Goal: Check status: Check status

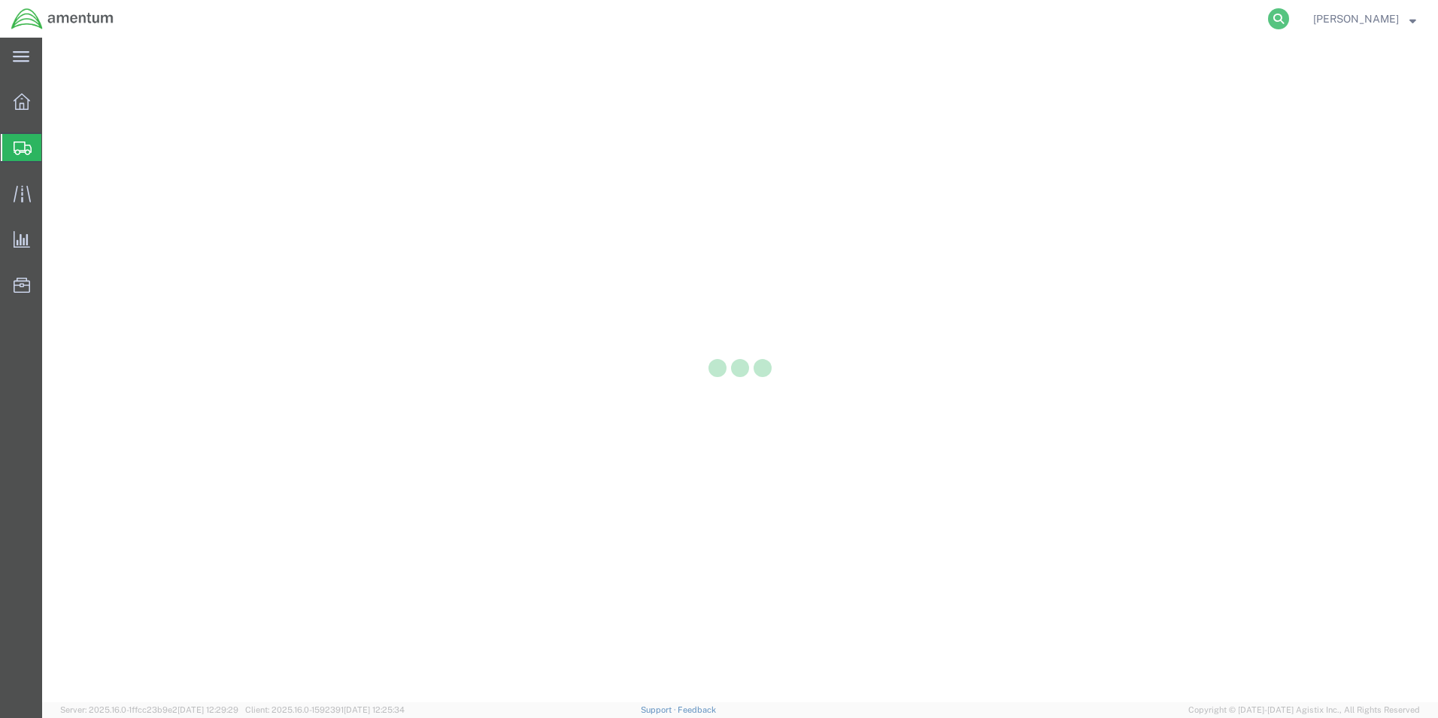
click at [1274, 19] on icon at bounding box center [1278, 18] width 21 height 21
click at [933, 25] on input "search" at bounding box center [1039, 19] width 457 height 36
paste input "56085768"
type input "56085768"
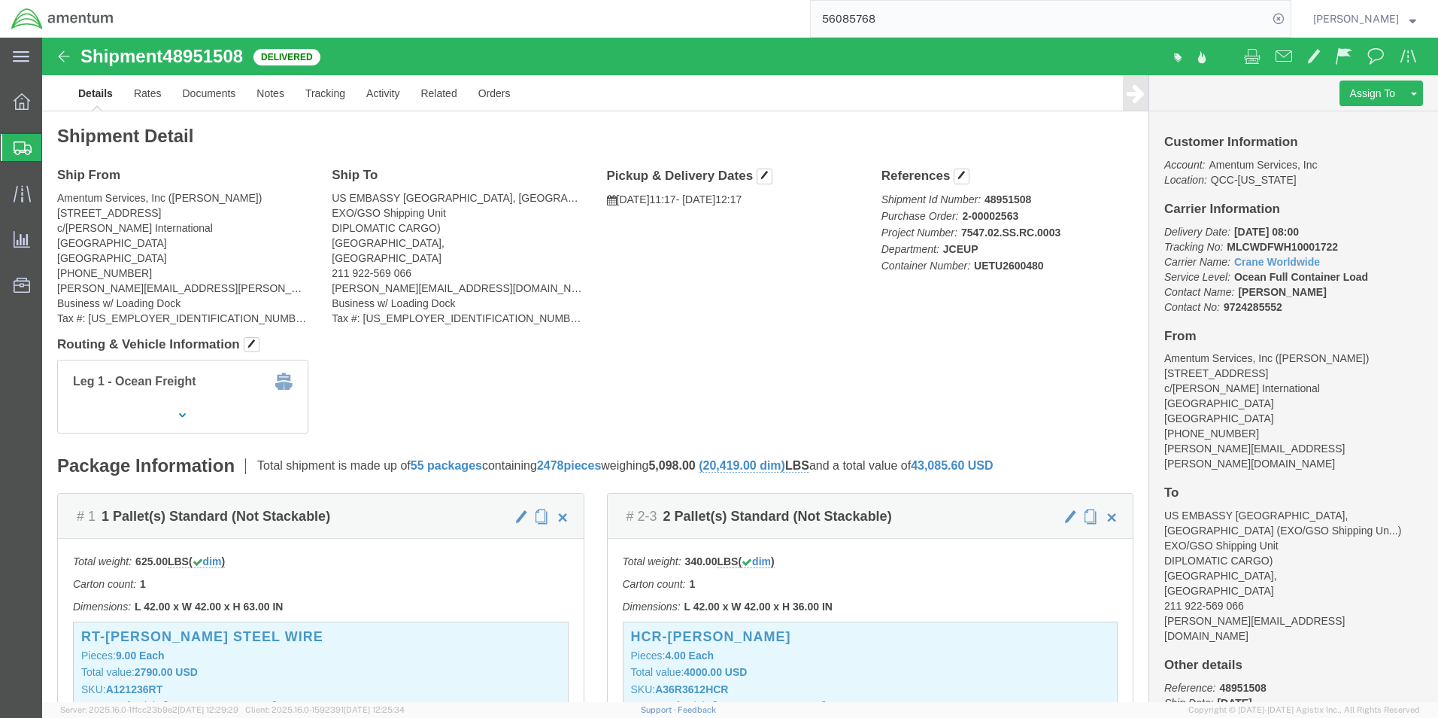
drag, startPoint x: 894, startPoint y: 28, endPoint x: 907, endPoint y: 21, distance: 14.5
click at [894, 28] on input "56085768" at bounding box center [1039, 19] width 457 height 36
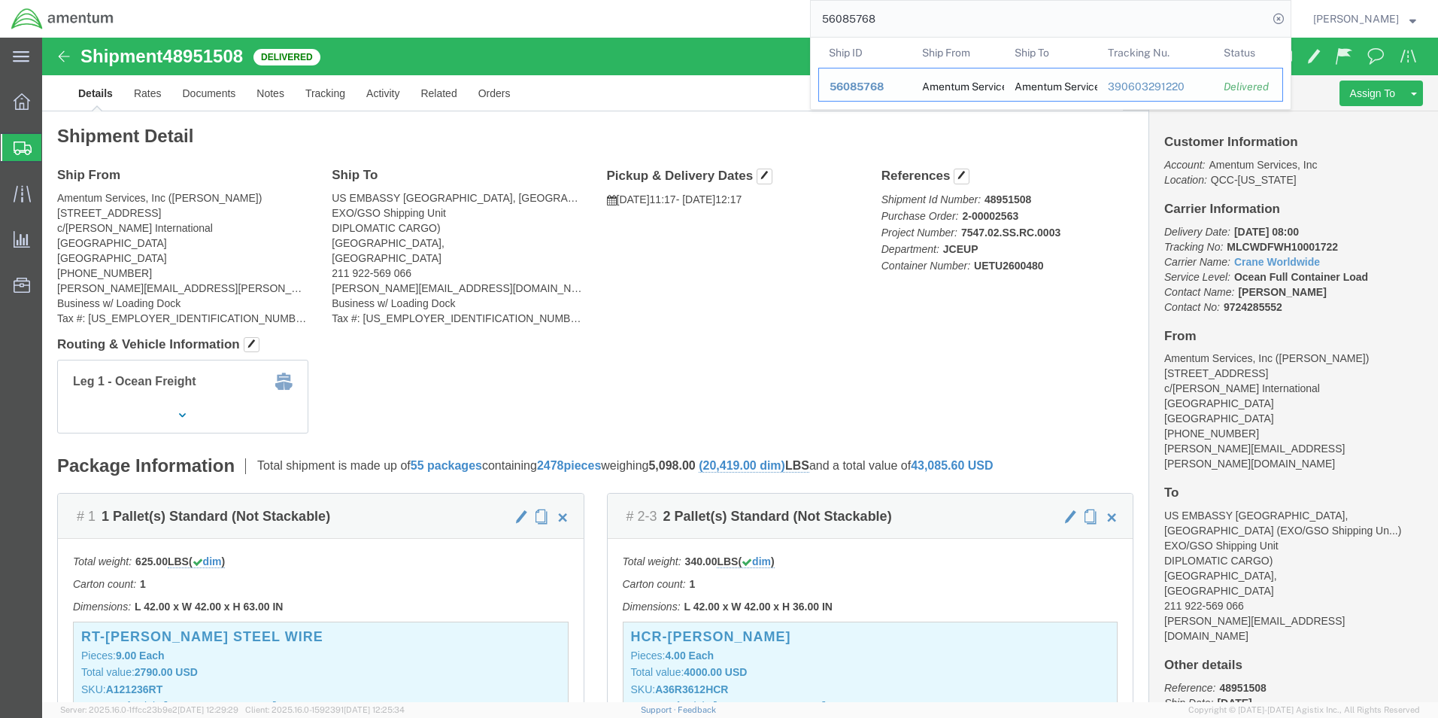
click at [870, 74] on td "Ship ID 56085768" at bounding box center [864, 85] width 93 height 34
drag, startPoint x: 1132, startPoint y: 90, endPoint x: 1128, endPoint y: 47, distance: 43.0
click at [1132, 90] on div "390603291220" at bounding box center [1156, 87] width 96 height 16
click at [903, 26] on input "56085768" at bounding box center [1039, 19] width 457 height 36
drag, startPoint x: 1103, startPoint y: 88, endPoint x: 1186, endPoint y: 89, distance: 83.5
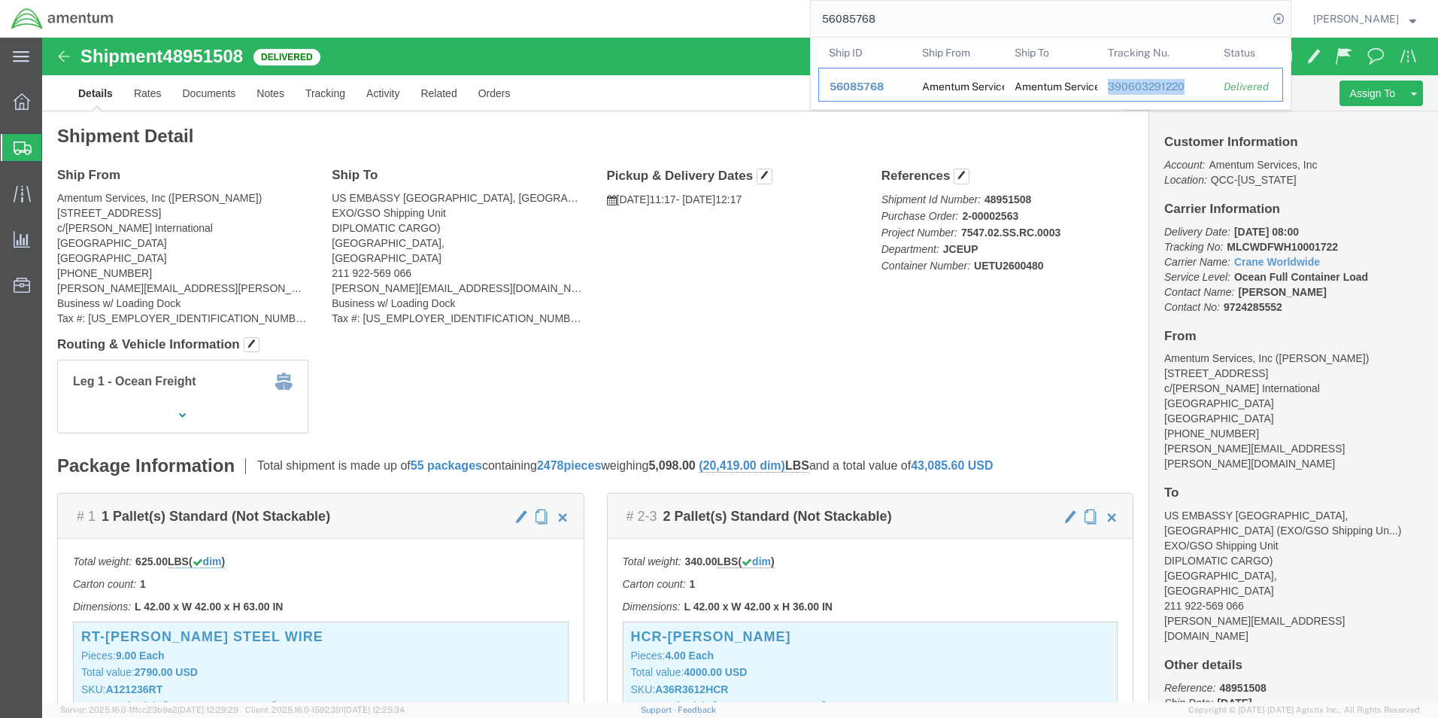
click at [1186, 89] on div "390603291220" at bounding box center [1156, 87] width 96 height 16
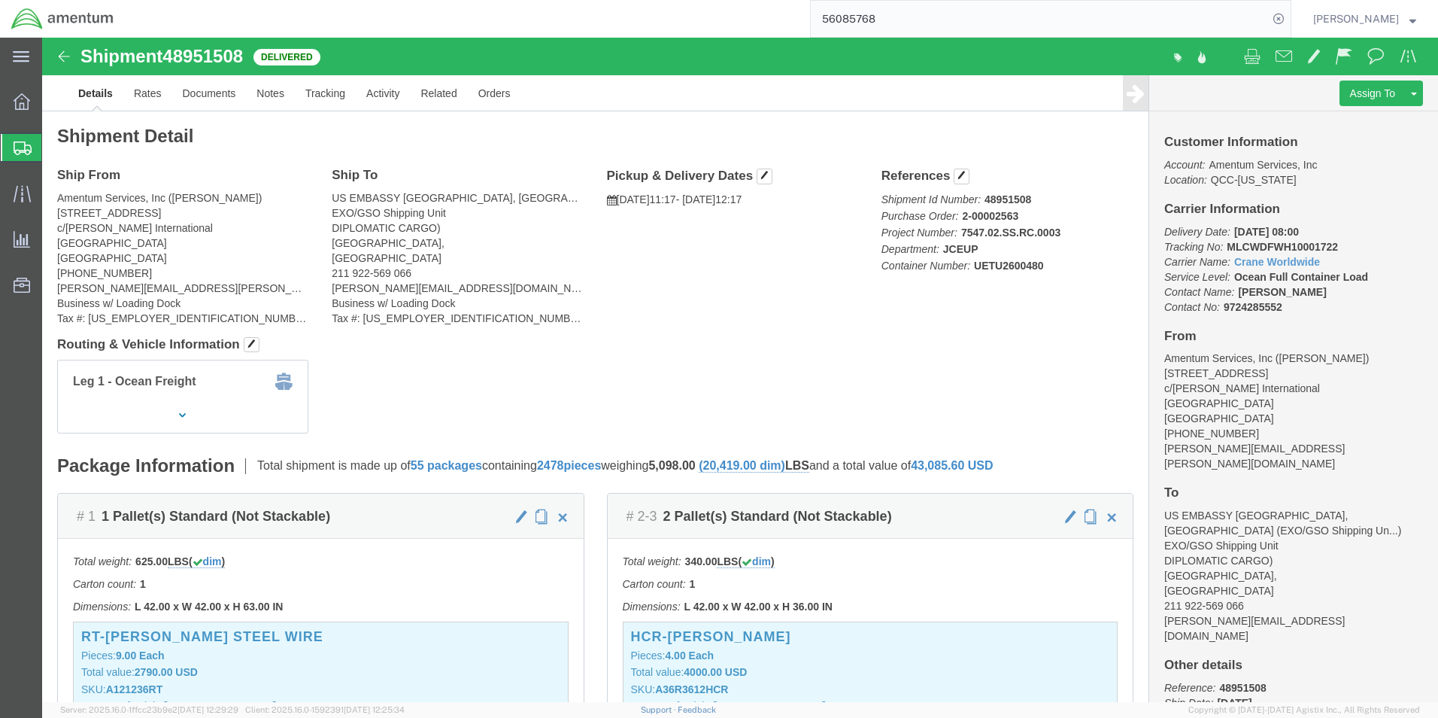
drag, startPoint x: 1116, startPoint y: 51, endPoint x: 928, endPoint y: 22, distance: 191.1
click at [928, 22] on input "56085768" at bounding box center [1039, 19] width 457 height 36
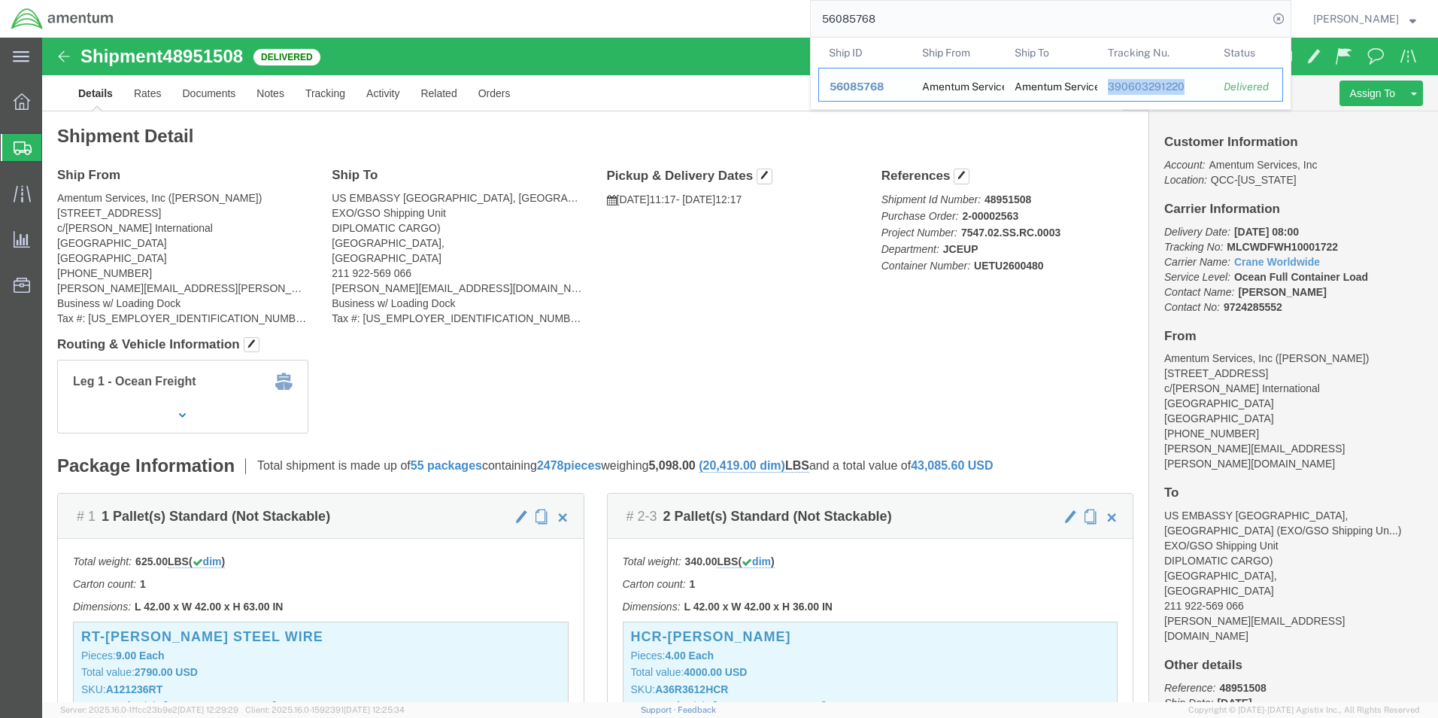
drag, startPoint x: 1098, startPoint y: 87, endPoint x: 1176, endPoint y: 95, distance: 78.7
click at [1176, 95] on td "Tracking Nu. 390603291220" at bounding box center [1156, 85] width 117 height 34
copy div "390603291220"
